Goal: Find specific page/section: Find specific page/section

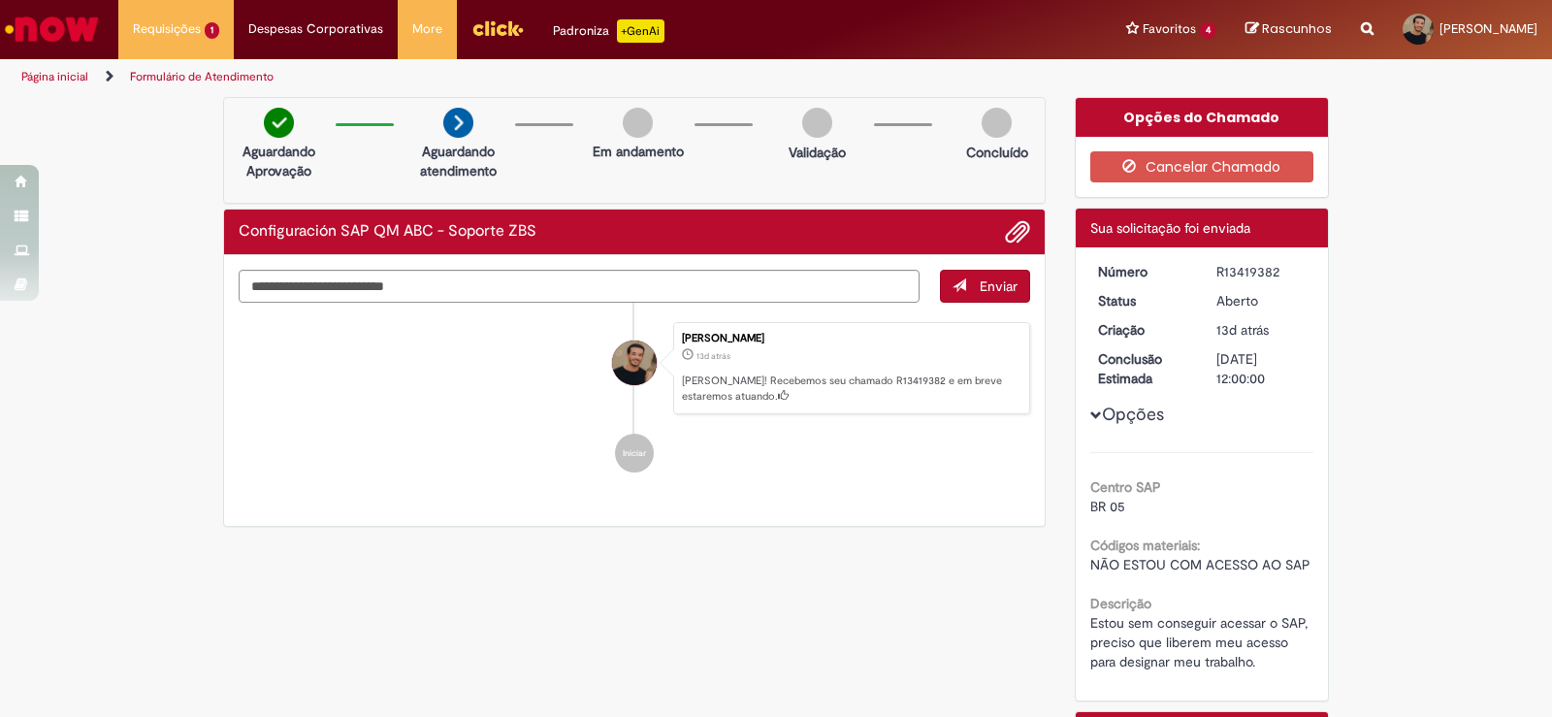
click at [1090, 413] on span "Opções para R13419382" at bounding box center [1096, 415] width 12 height 12
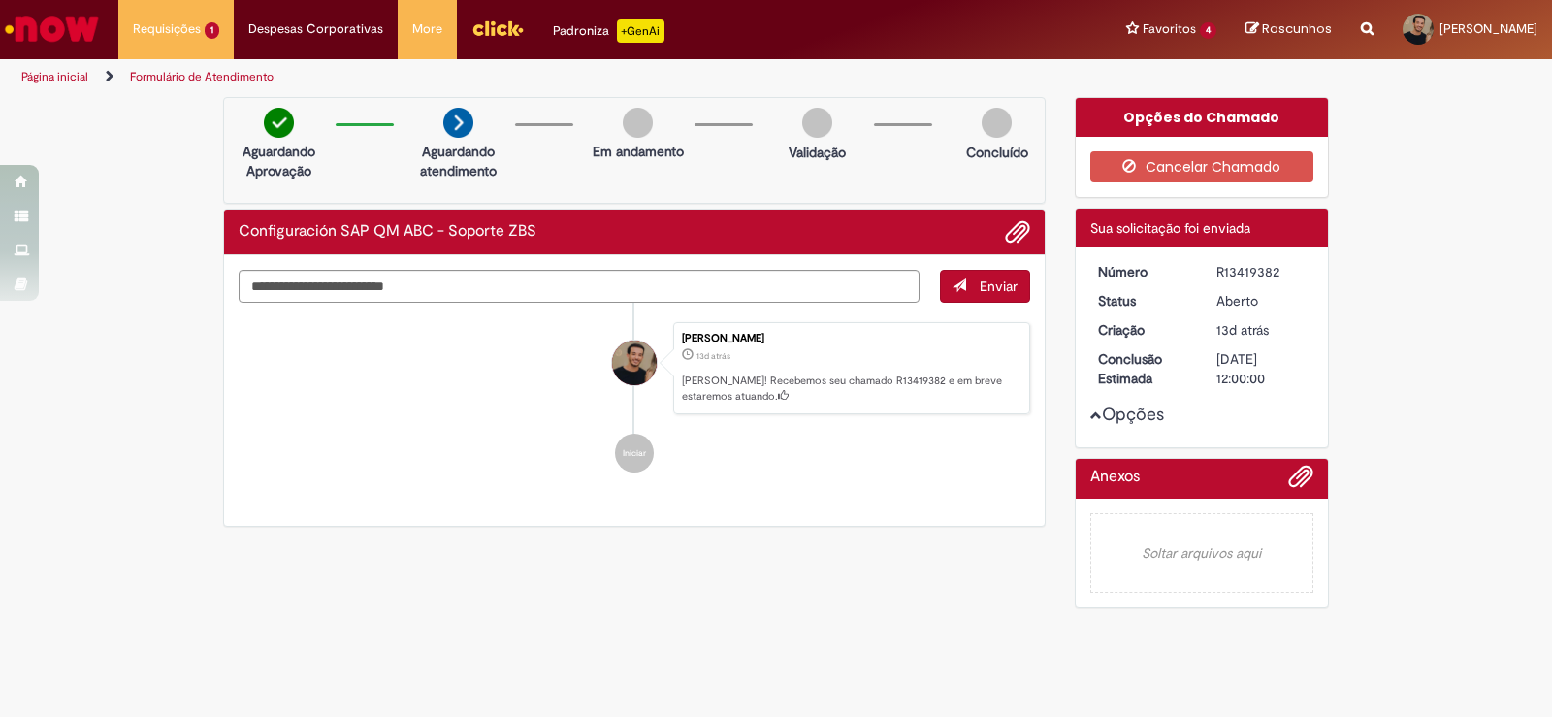
click at [1090, 413] on span "Opções para R13419382" at bounding box center [1096, 415] width 12 height 12
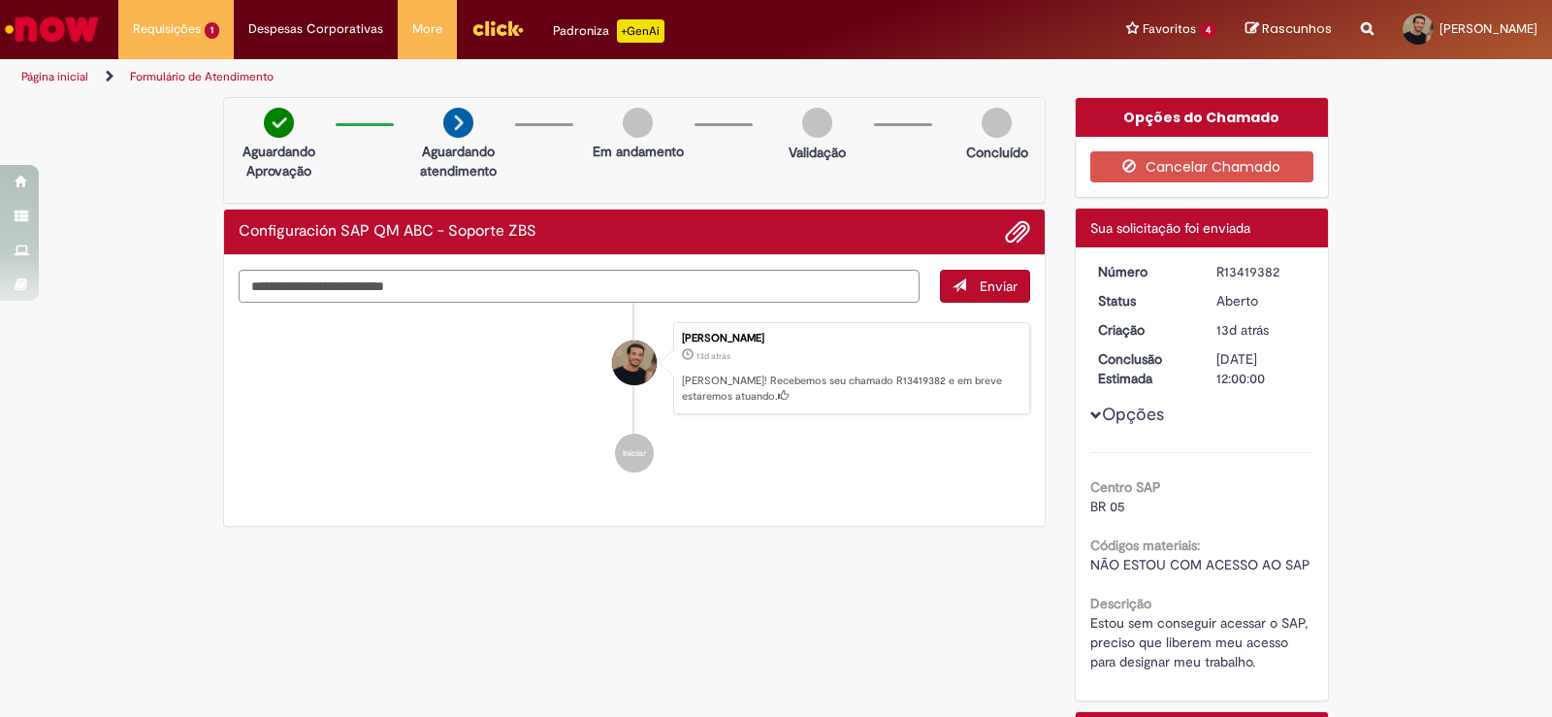
click at [74, 19] on img "Ir para a Homepage" at bounding box center [52, 29] width 100 height 39
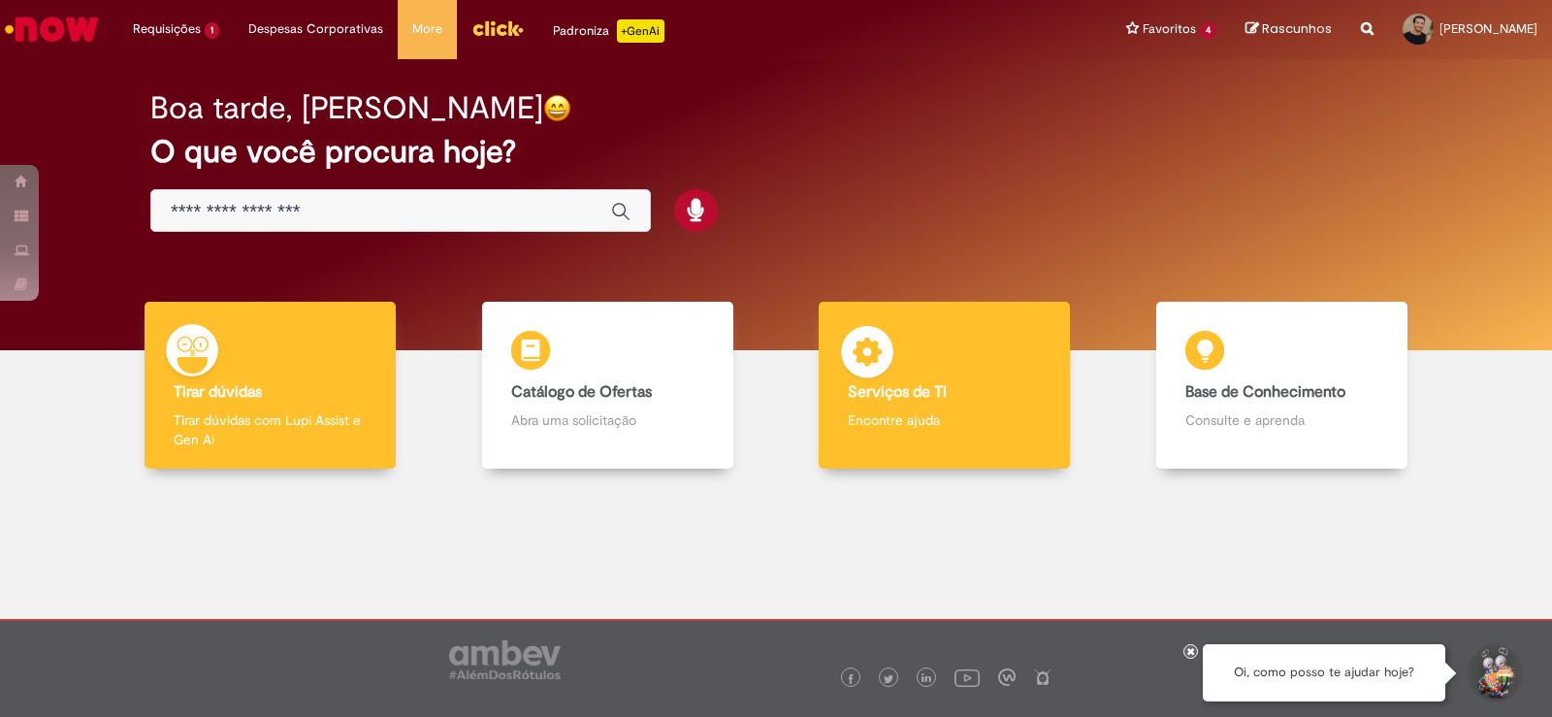
click at [966, 380] on div "Serviços de TI Serviços de TI Encontre ajuda" at bounding box center [944, 386] width 251 height 168
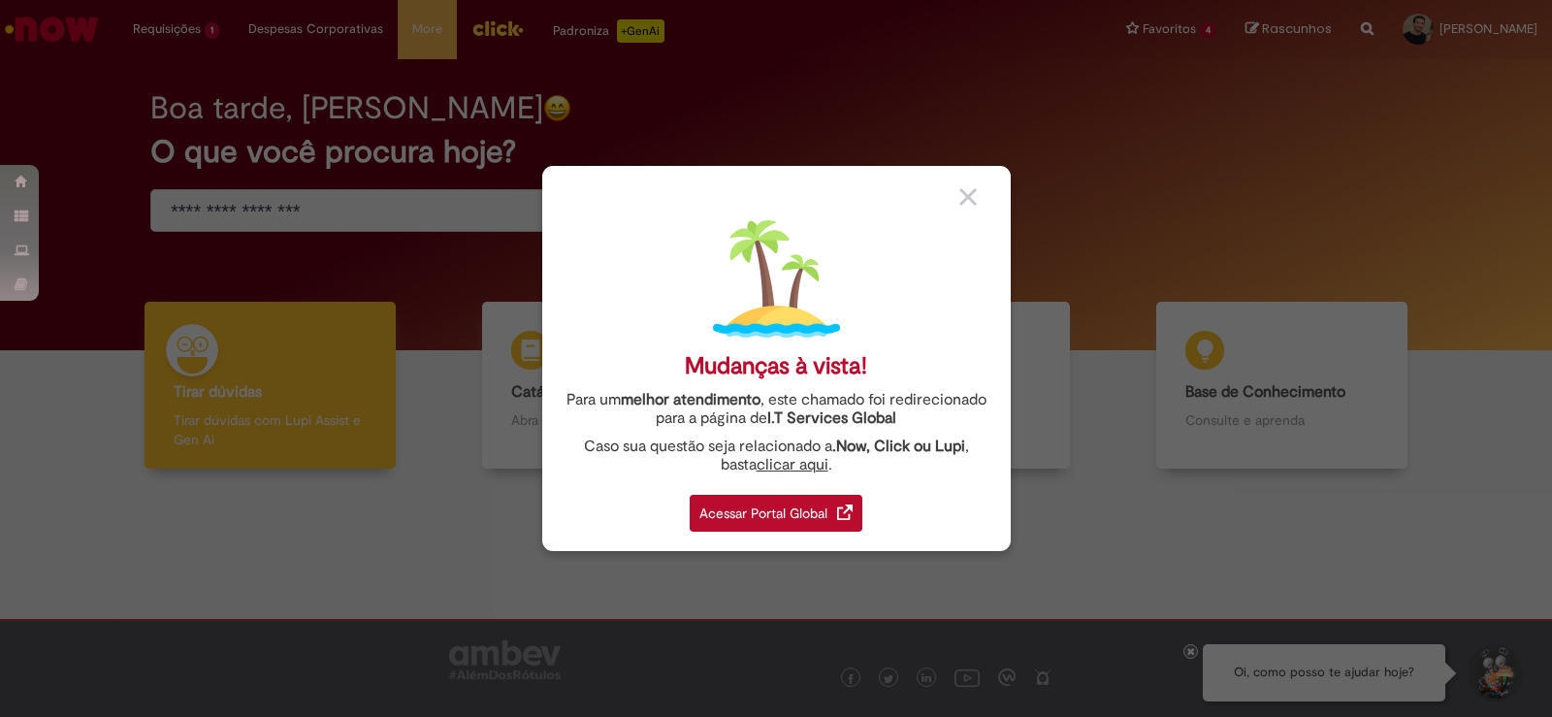
click at [711, 510] on div "Acessar Portal Global" at bounding box center [776, 513] width 173 height 37
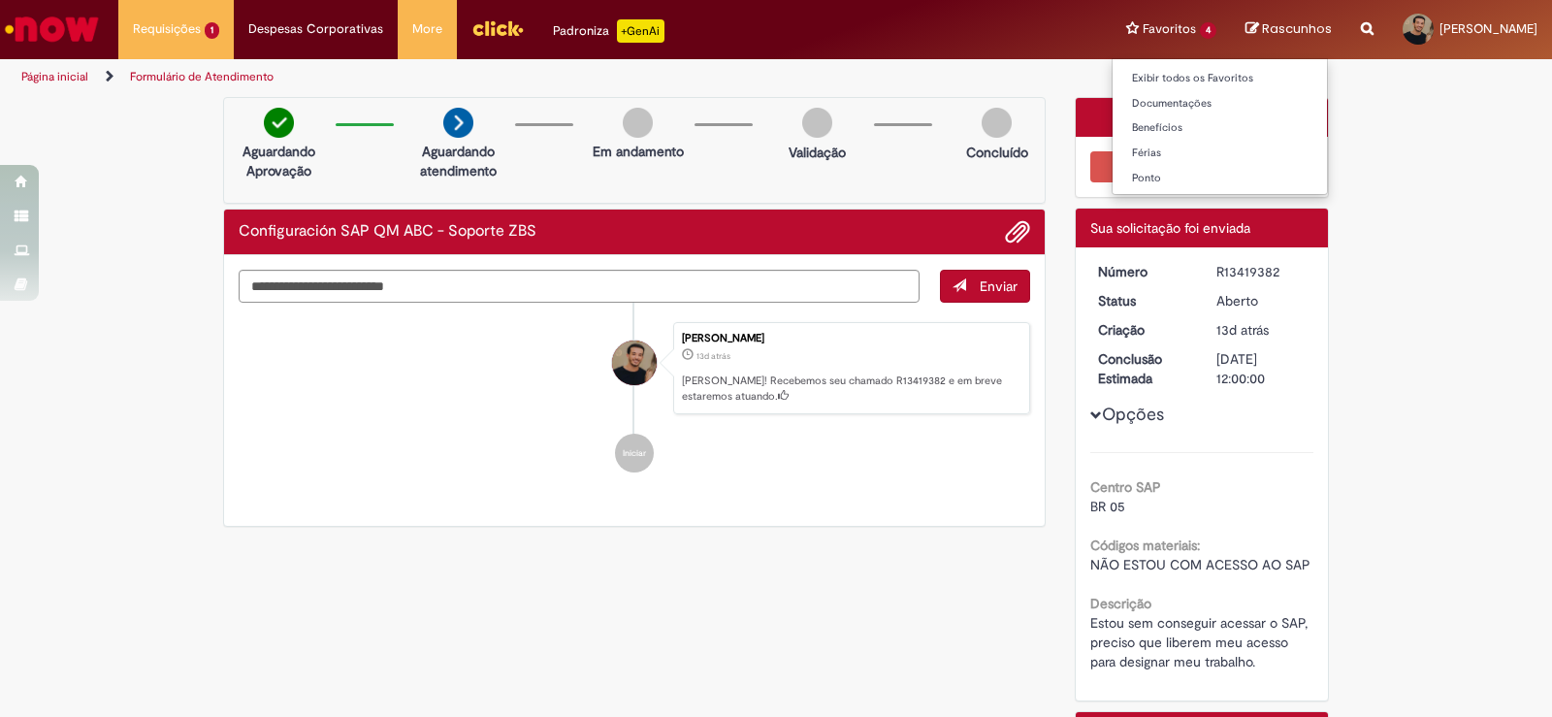
click at [1112, 36] on li "Favoritos 4 Exibir todos os Favoritos Documentações Benefícios Férias Ponto" at bounding box center [1171, 29] width 119 height 58
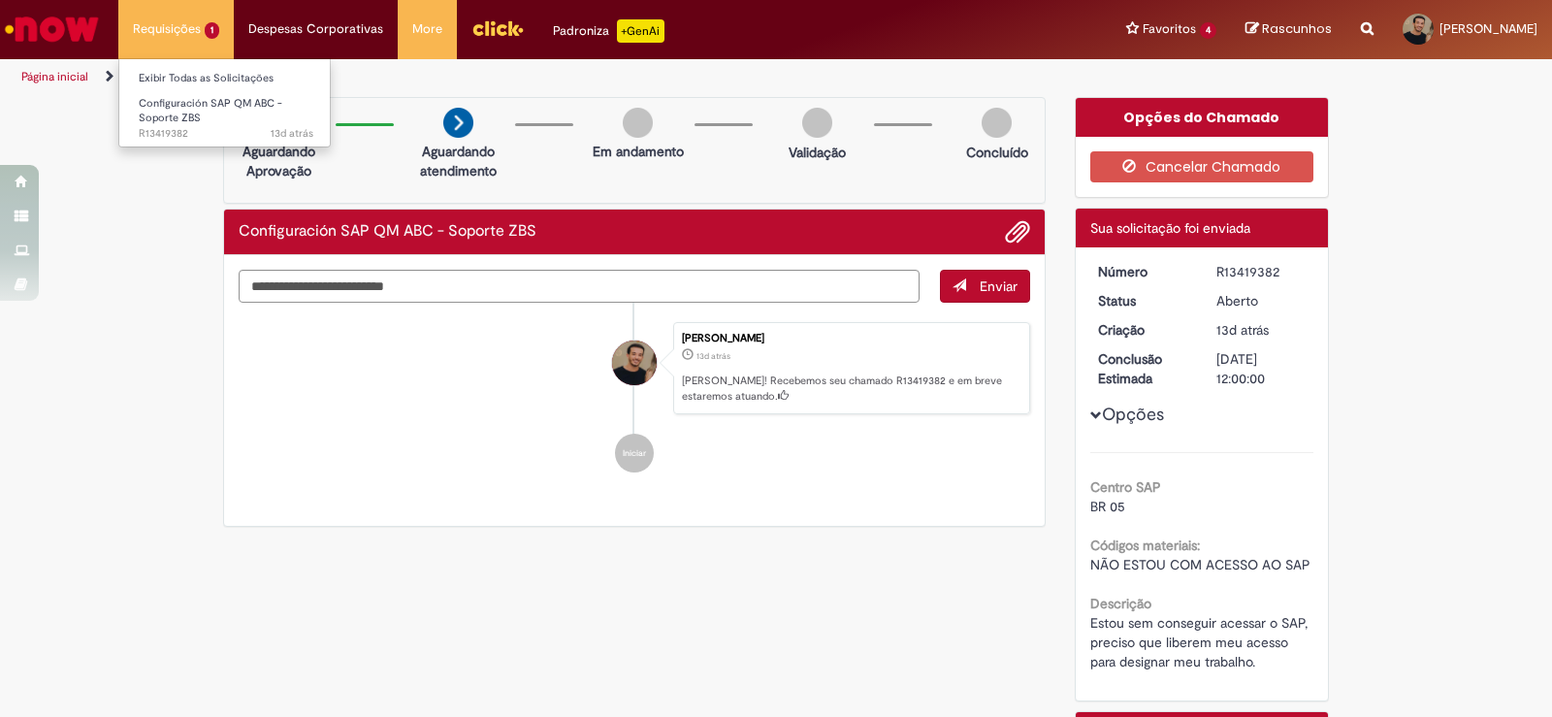
click at [138, 23] on li "Requisições 1 Exibir Todas as Solicitações Configuración SAP QM ABC - Soporte Z…" at bounding box center [175, 29] width 115 height 58
click at [182, 99] on span "Configuración SAP QM ABC - Soporte ZBS" at bounding box center [211, 111] width 144 height 30
click at [206, 73] on link "Formulário de Atendimento" at bounding box center [202, 77] width 144 height 16
click at [181, 82] on link "Formulário de Atendimento" at bounding box center [202, 77] width 144 height 16
click at [195, 78] on link "Formulário de Atendimento" at bounding box center [202, 77] width 144 height 16
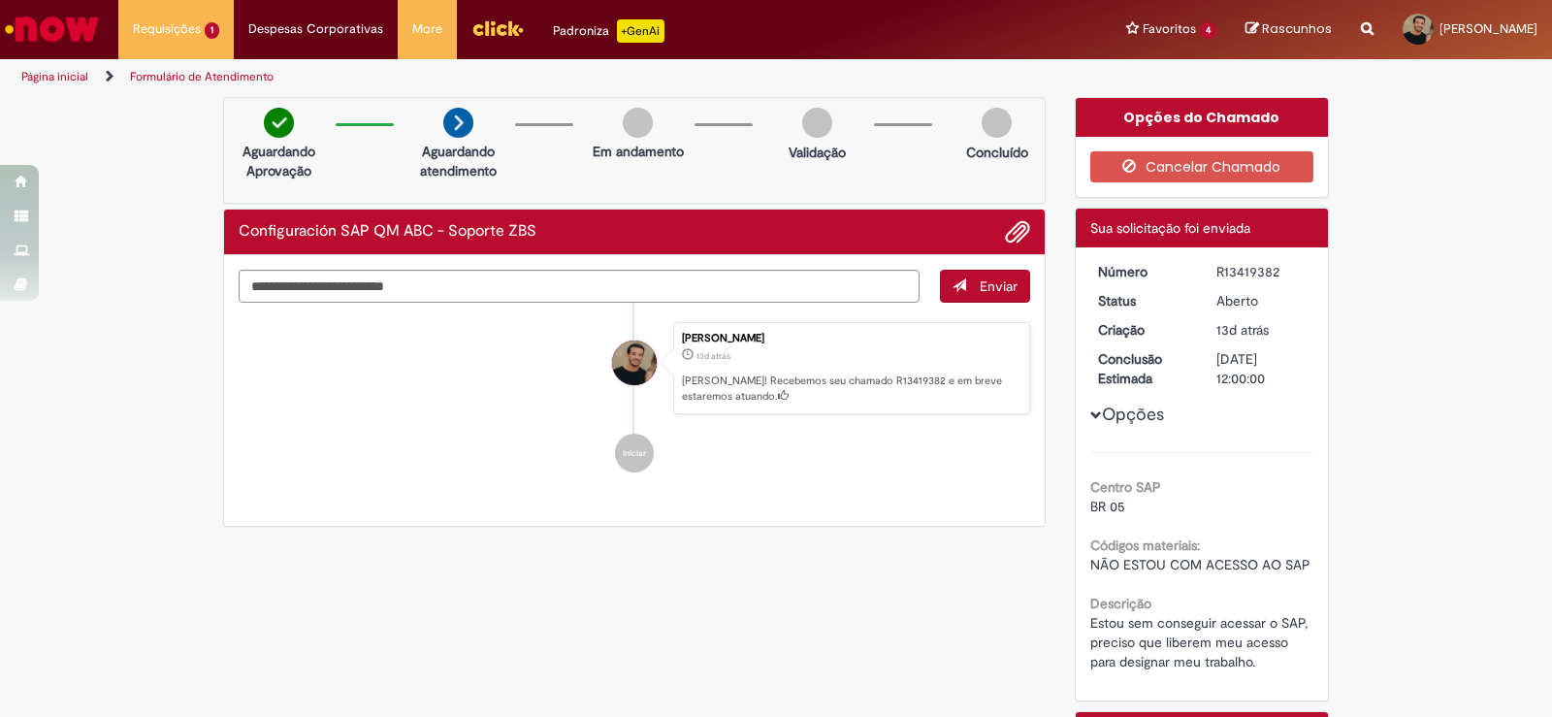
click at [195, 78] on link "Formulário de Atendimento" at bounding box center [202, 77] width 144 height 16
click at [186, 122] on div "Verificar Código de Barras Aguardando Aprovação Aguardando atendimento Em andam…" at bounding box center [776, 484] width 1552 height 774
click at [168, 70] on link "Formulário de Atendimento" at bounding box center [202, 77] width 144 height 16
click at [141, 73] on link "Formulário de Atendimento" at bounding box center [202, 77] width 144 height 16
